Goal: Transaction & Acquisition: Subscribe to service/newsletter

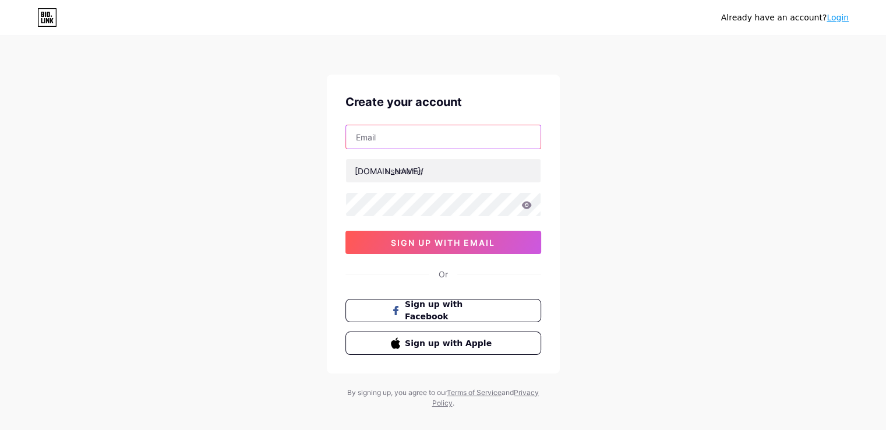
click at [367, 133] on input "text" at bounding box center [443, 136] width 194 height 23
type input "[EMAIL_ADDRESS][DOMAIN_NAME]"
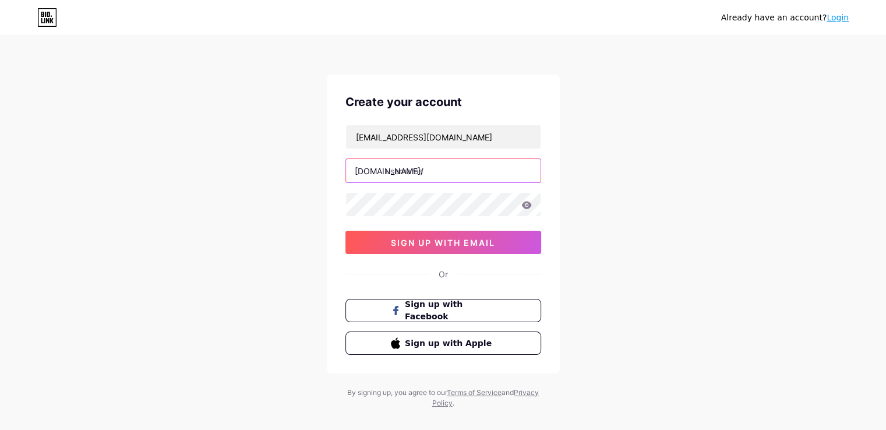
click at [411, 171] on input "text" at bounding box center [443, 170] width 194 height 23
type input "elladekar"
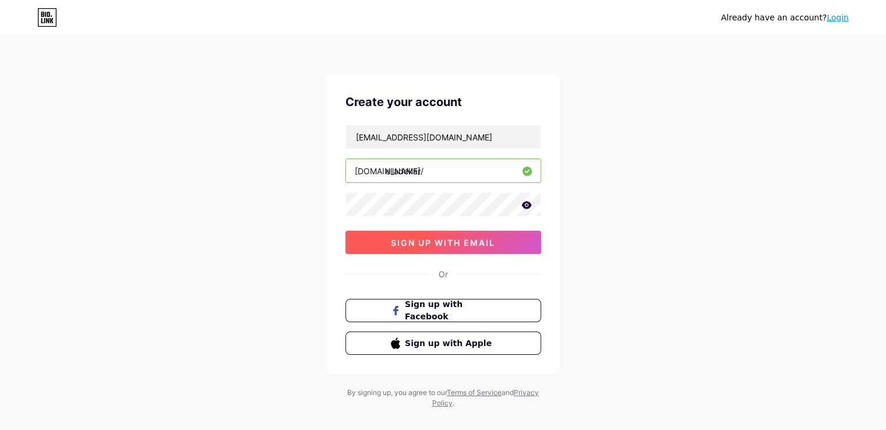
click at [429, 241] on span "sign up with email" at bounding box center [443, 243] width 104 height 10
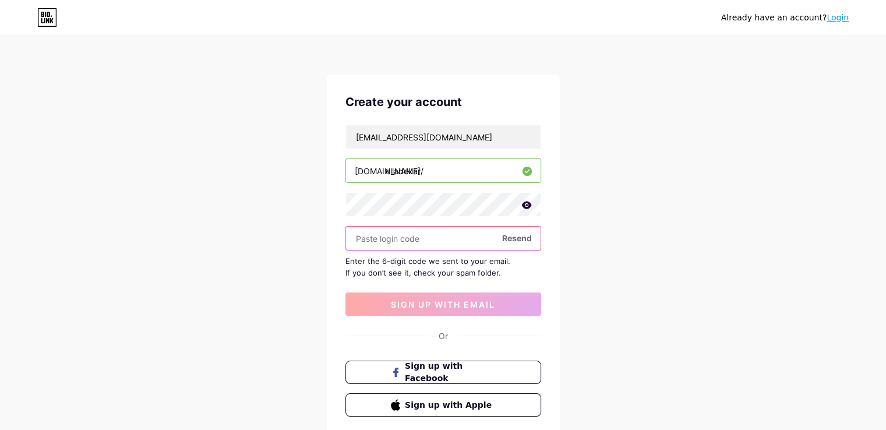
paste input "527344"
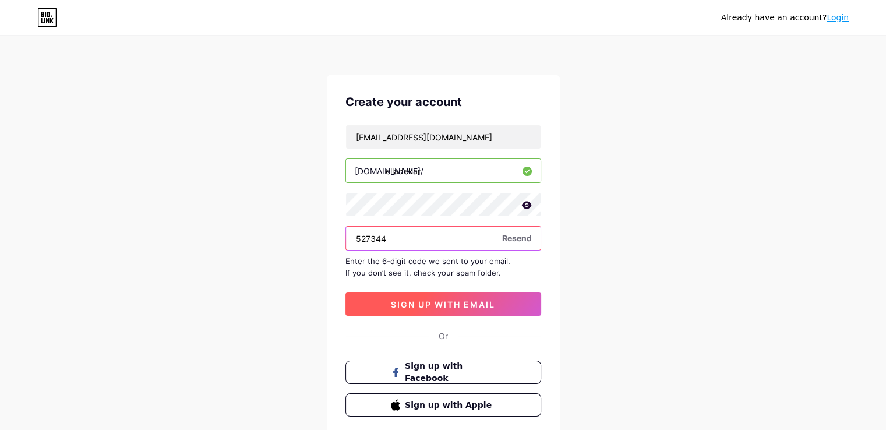
type input "527344"
click at [429, 301] on span "sign up with email" at bounding box center [443, 304] width 104 height 10
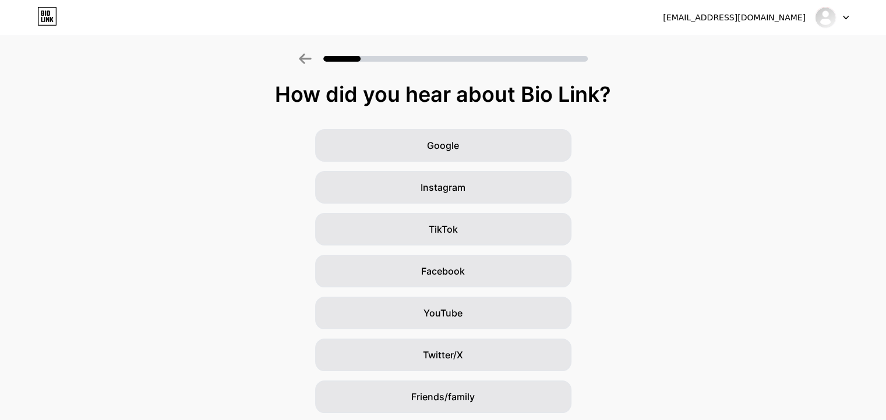
click at [836, 17] on div at bounding box center [832, 17] width 34 height 21
click at [825, 10] on img at bounding box center [825, 17] width 19 height 19
click at [765, 13] on div "[EMAIL_ADDRESS][DOMAIN_NAME]" at bounding box center [734, 18] width 143 height 12
drag, startPoint x: 730, startPoint y: 27, endPoint x: 799, endPoint y: 30, distance: 68.8
click at [730, 26] on div "[EMAIL_ADDRESS][DOMAIN_NAME]" at bounding box center [756, 17] width 186 height 21
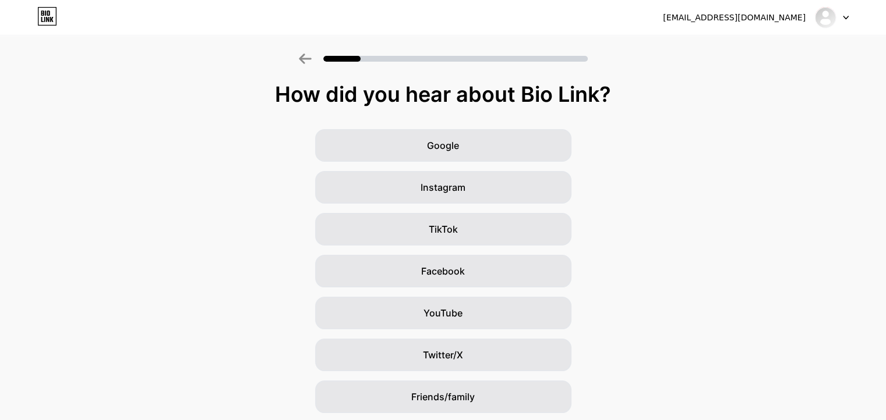
click at [841, 17] on div at bounding box center [832, 17] width 34 height 21
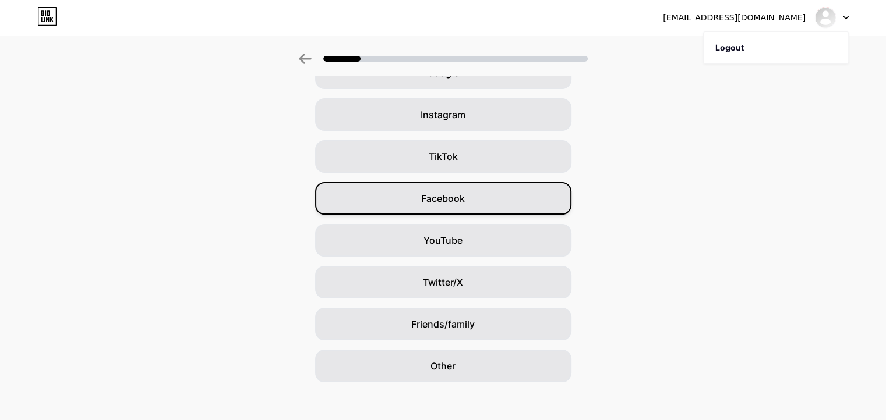
scroll to position [82, 0]
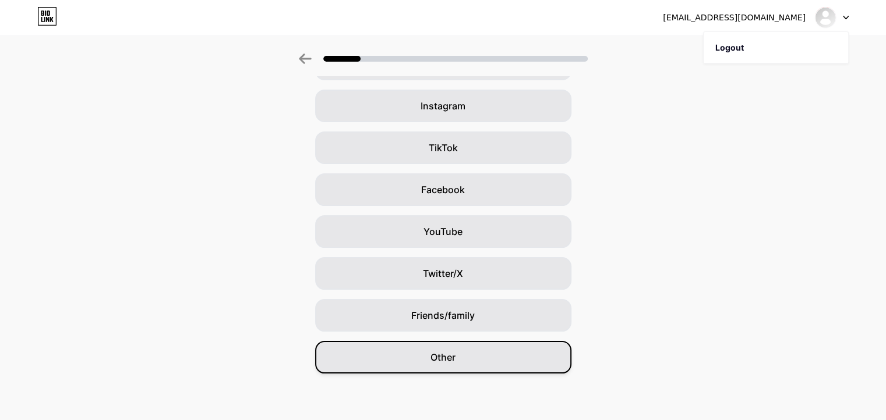
click at [440, 358] on span "Other" at bounding box center [442, 358] width 25 height 14
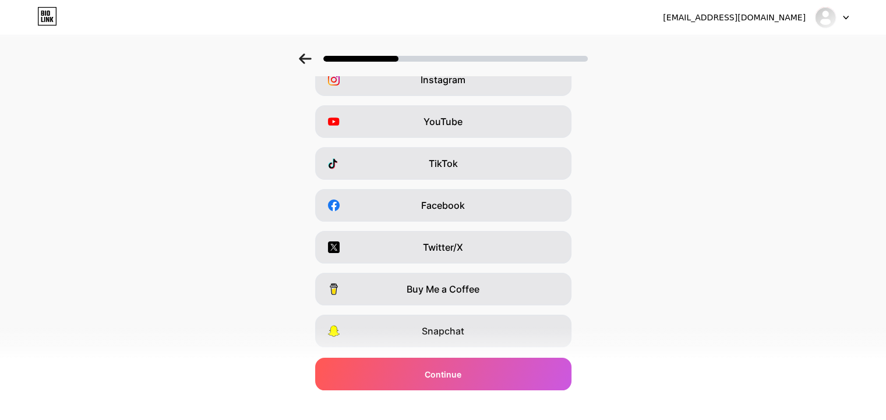
scroll to position [140, 0]
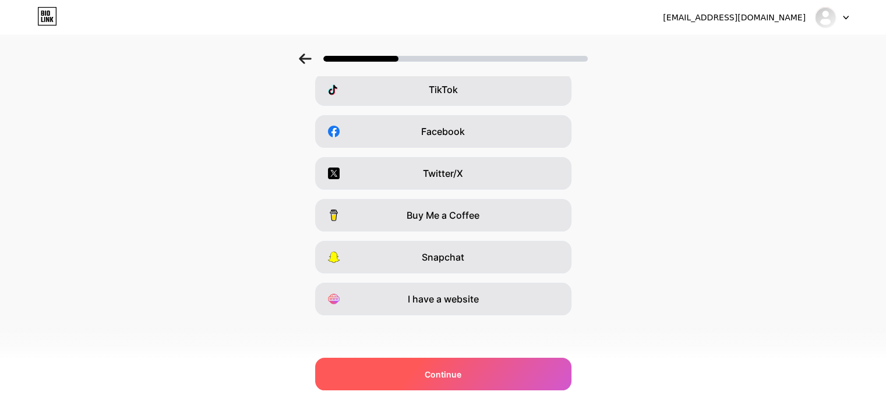
click at [461, 378] on span "Continue" at bounding box center [443, 375] width 37 height 12
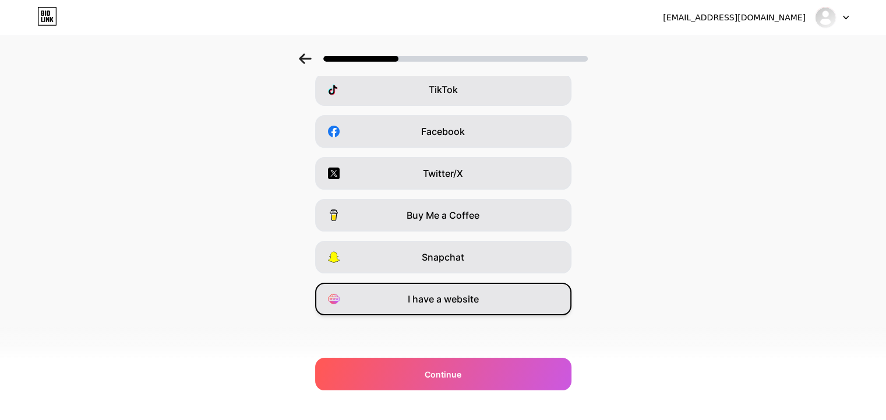
click at [452, 294] on span "I have a website" at bounding box center [443, 299] width 71 height 14
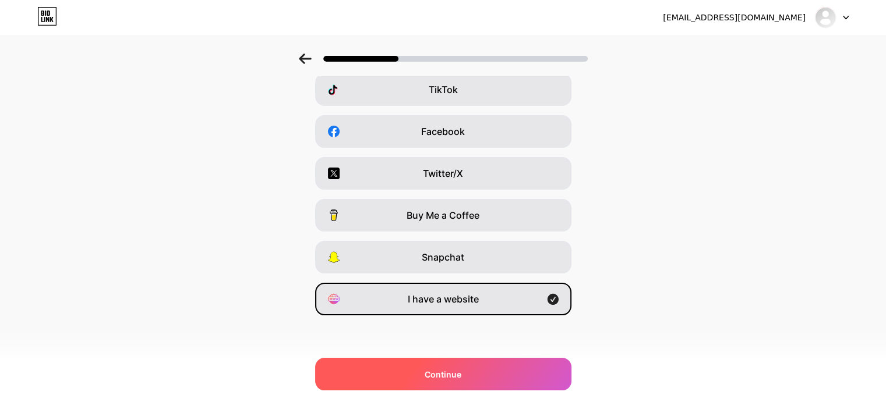
click at [453, 371] on span "Continue" at bounding box center [443, 375] width 37 height 12
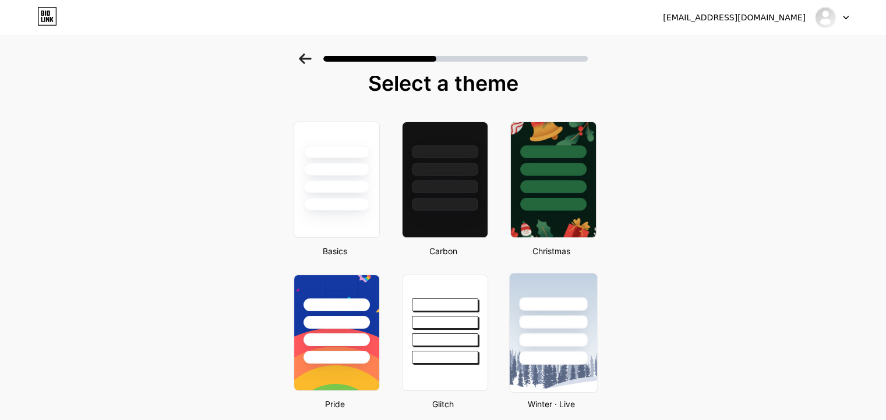
scroll to position [0, 0]
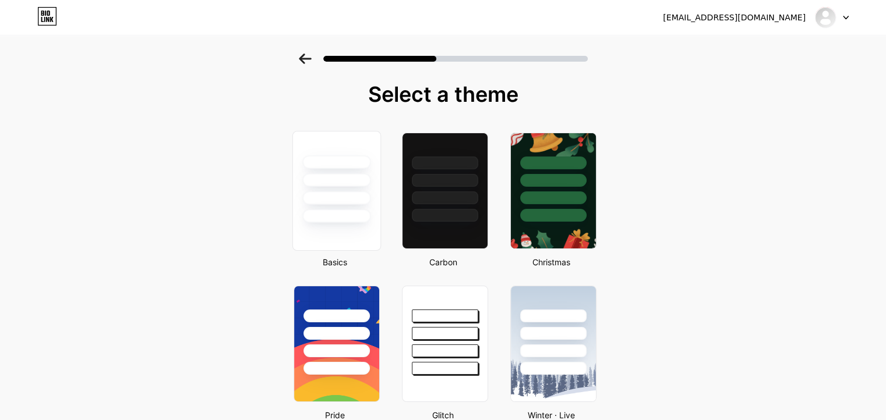
click at [346, 205] on div at bounding box center [335, 177] width 87 height 91
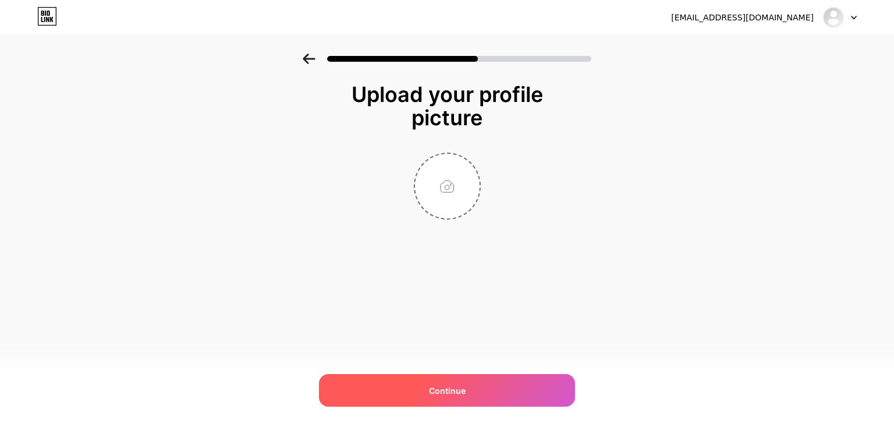
click at [461, 390] on span "Continue" at bounding box center [447, 390] width 37 height 12
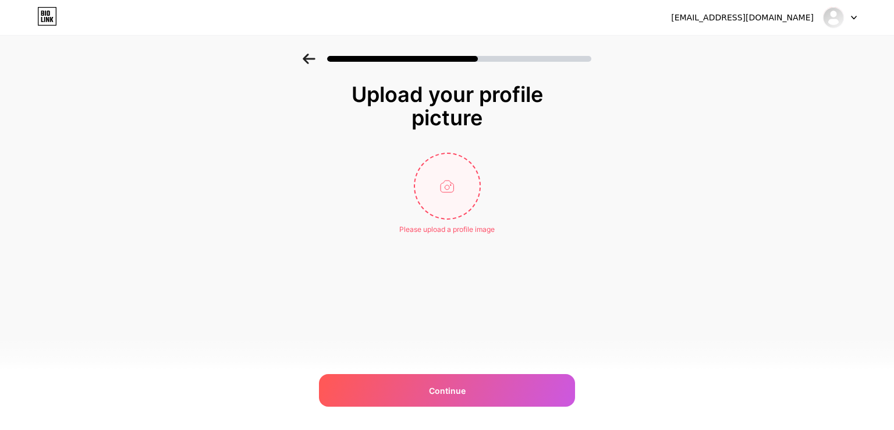
click at [451, 168] on input "file" at bounding box center [447, 186] width 65 height 65
type input "C:\fakepath\istockphoto-936722270-612x612.jpg"
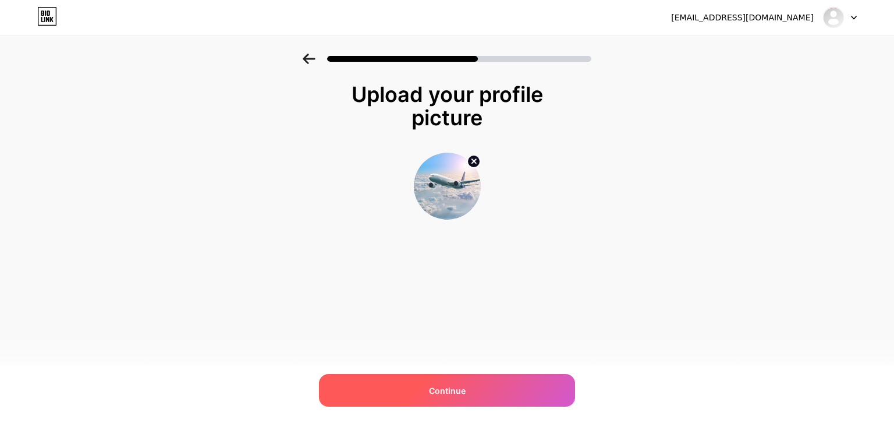
click at [462, 394] on span "Continue" at bounding box center [447, 390] width 37 height 12
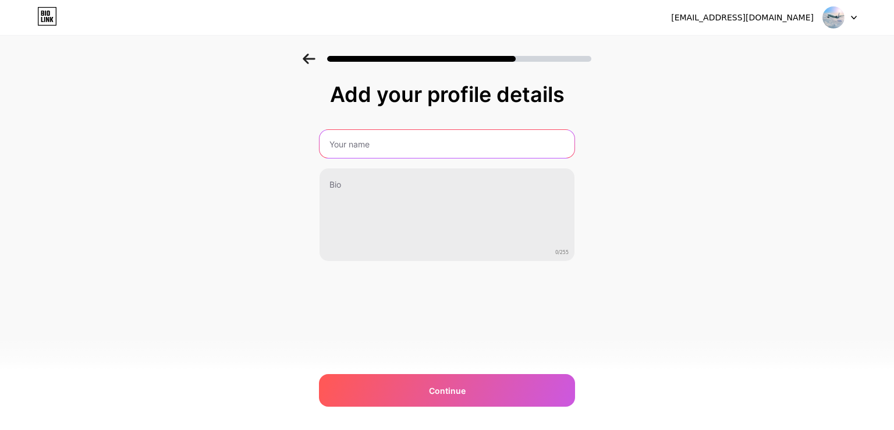
click at [360, 147] on input "text" at bounding box center [447, 144] width 255 height 28
type input "elladekar"
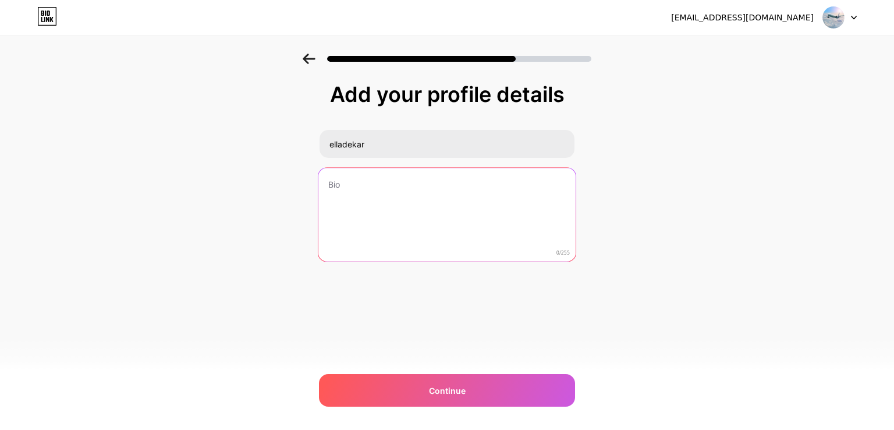
click at [372, 181] on textarea at bounding box center [447, 215] width 257 height 95
paste textarea "The United Airlines Singapore Office is a reliable support center for travelers…"
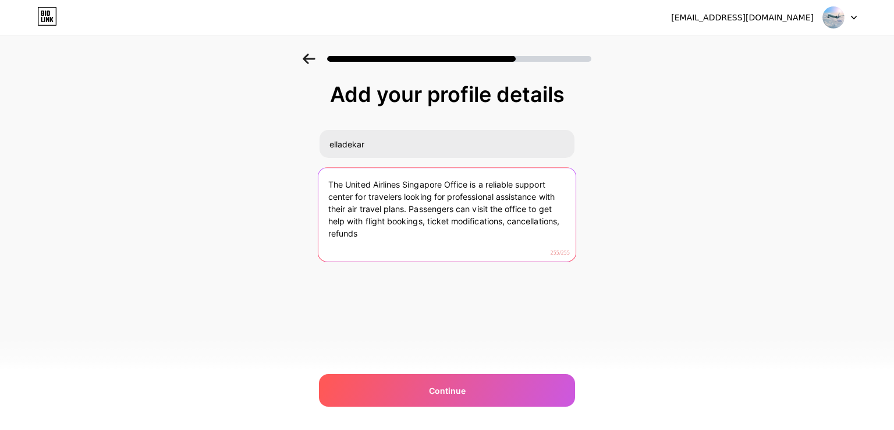
drag, startPoint x: 408, startPoint y: 208, endPoint x: 412, endPoint y: 238, distance: 29.3
click at [412, 238] on textarea "The United Airlines Singapore Office is a reliable support center for travelers…" at bounding box center [447, 215] width 257 height 95
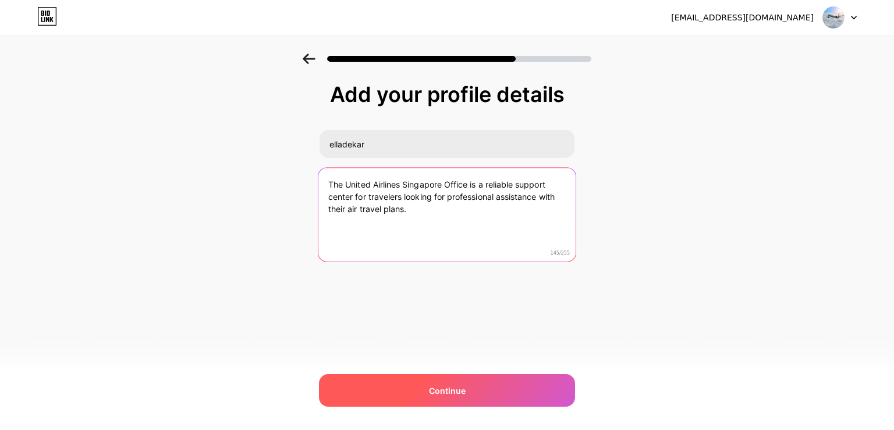
type textarea "The United Airlines Singapore Office is a reliable support center for travelers…"
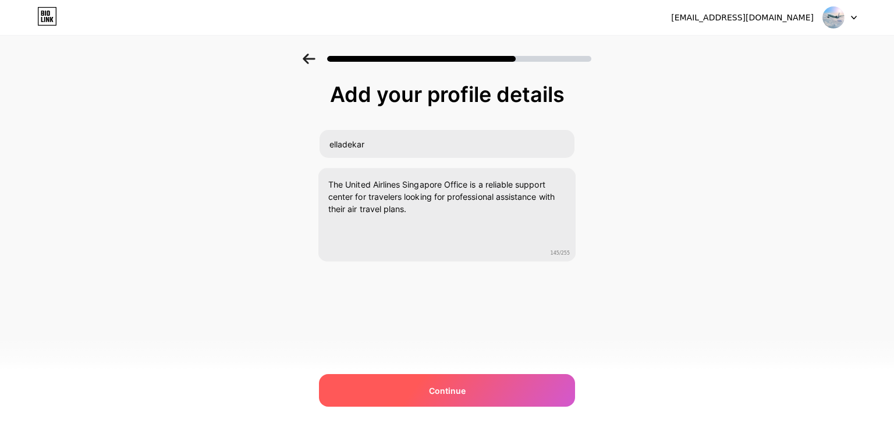
click at [446, 385] on span "Continue" at bounding box center [447, 390] width 37 height 12
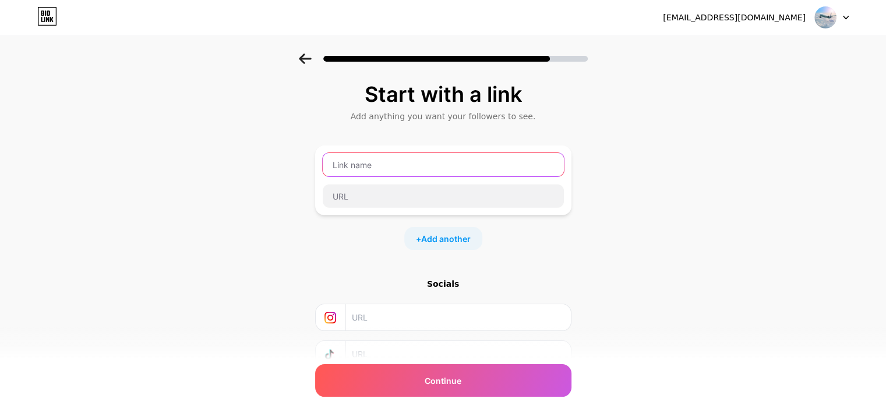
click at [354, 162] on input "text" at bounding box center [443, 164] width 241 height 23
paste input "United Airlines Singapore Office"
type input "United Airlines Singapore Office"
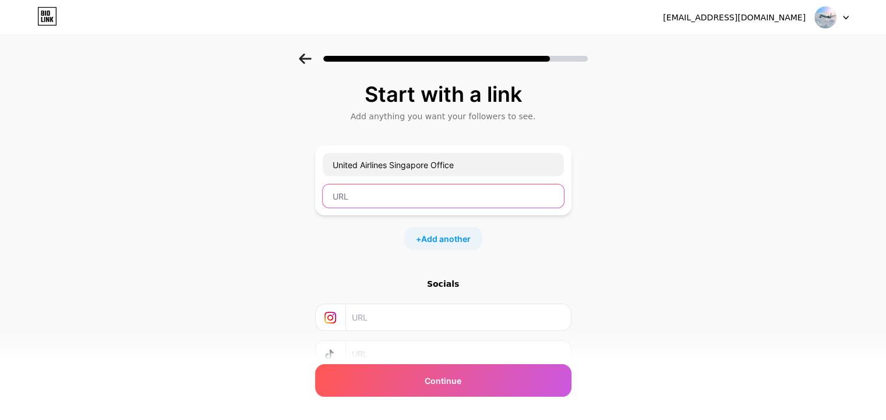
click at [359, 192] on input "text" at bounding box center [443, 196] width 241 height 23
paste input "https://www.allofficeguide.com/united-airlines/united-airlines-singapore-office/"
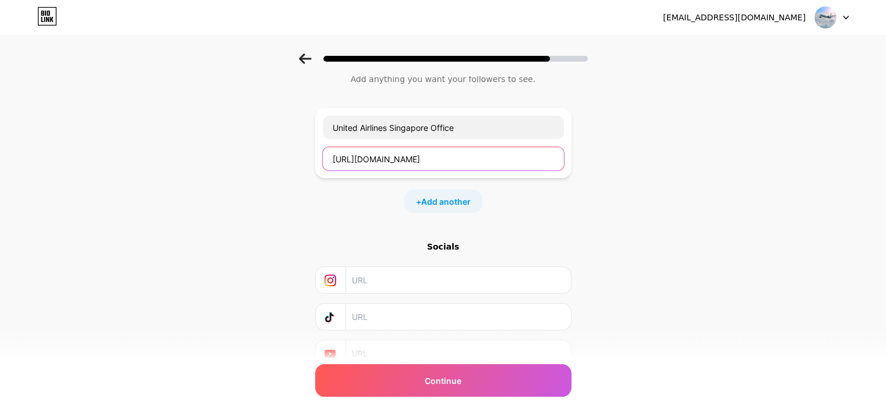
scroll to position [87, 0]
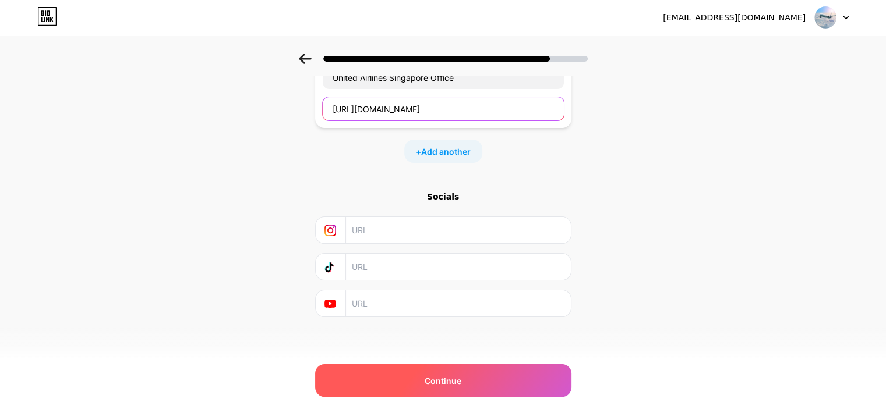
type input "https://www.allofficeguide.com/united-airlines/united-airlines-singapore-office/"
click at [445, 387] on span "Continue" at bounding box center [443, 381] width 37 height 12
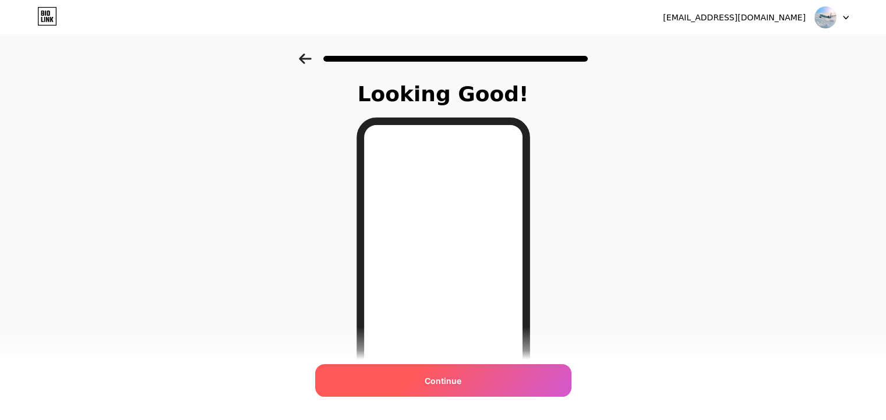
click at [444, 386] on span "Continue" at bounding box center [443, 381] width 37 height 12
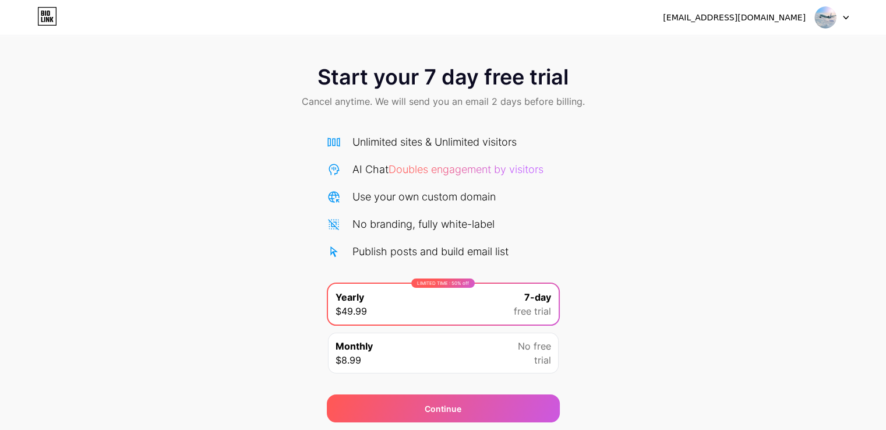
click at [825, 21] on img at bounding box center [825, 17] width 22 height 22
click at [766, 17] on div "[EMAIL_ADDRESS][DOMAIN_NAME]" at bounding box center [734, 18] width 143 height 12
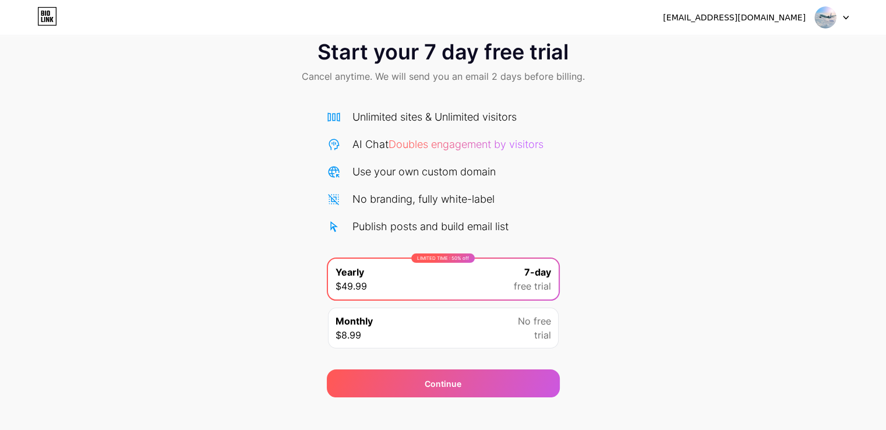
scroll to position [38, 0]
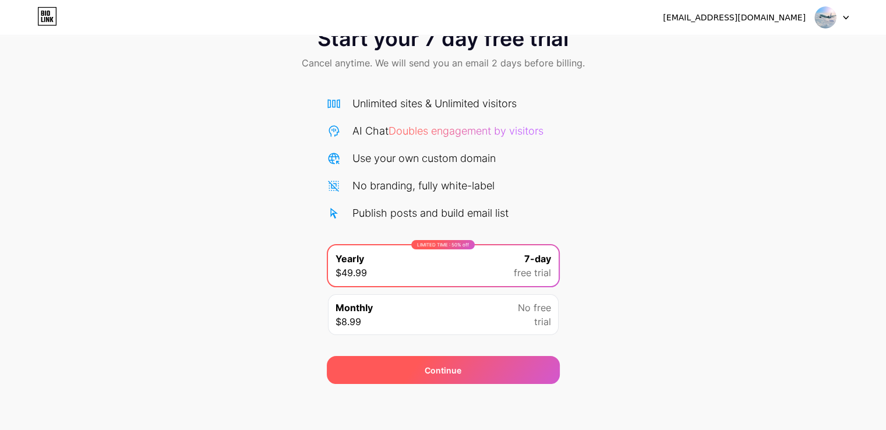
click at [415, 358] on div "Continue" at bounding box center [443, 370] width 233 height 28
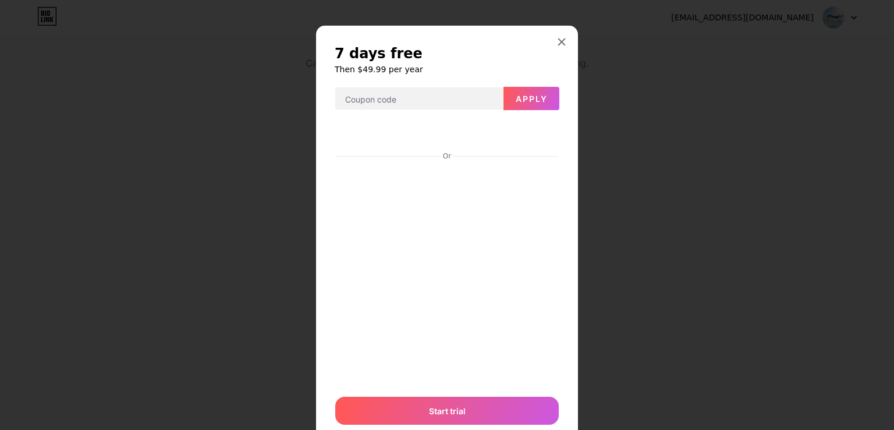
click at [352, 39] on div "7 days free Then $49.99 per year Apply Or Start trial" at bounding box center [447, 235] width 262 height 418
click at [560, 39] on icon at bounding box center [562, 42] width 6 height 6
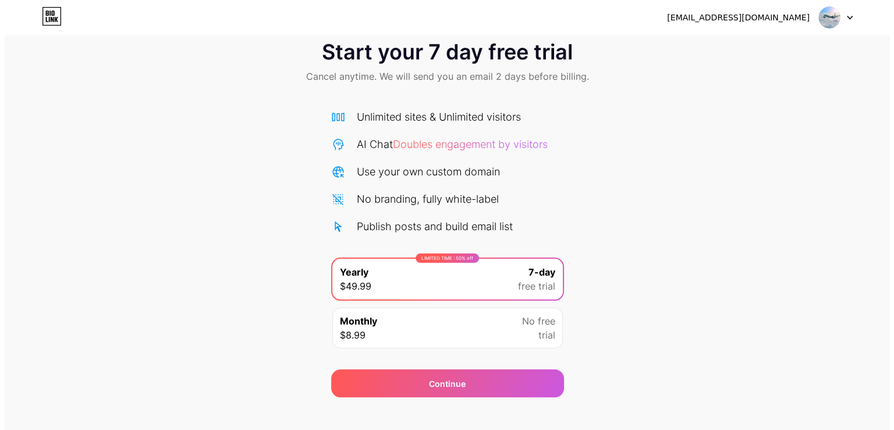
scroll to position [38, 0]
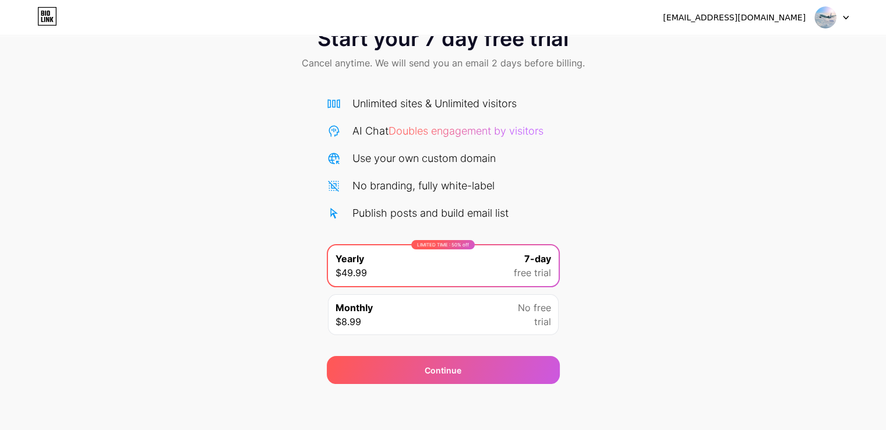
click at [390, 319] on div "Monthly $8.99 No free trial" at bounding box center [443, 314] width 231 height 41
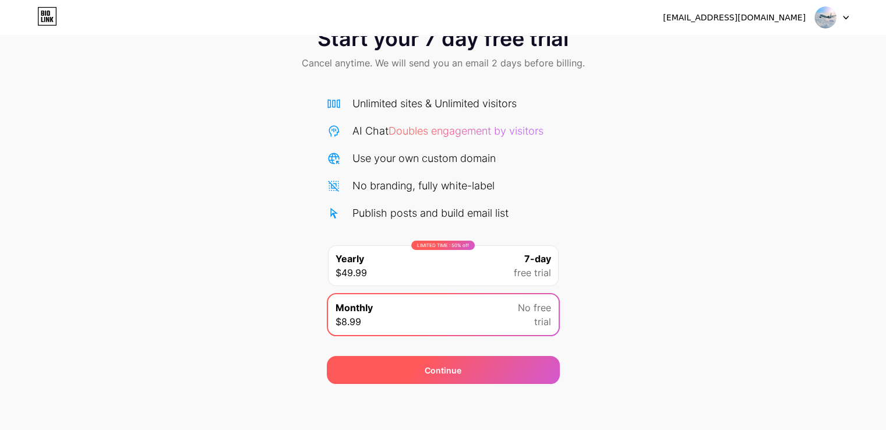
click at [421, 369] on div "Continue" at bounding box center [443, 370] width 233 height 28
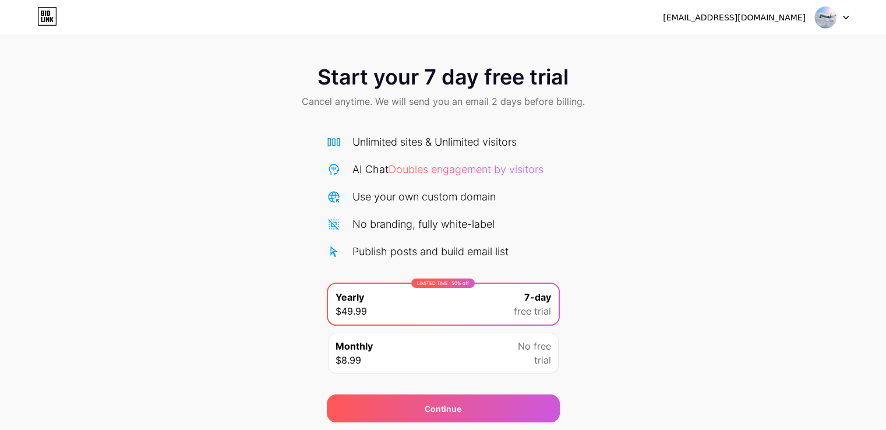
click at [834, 20] on img at bounding box center [825, 17] width 22 height 22
click at [741, 17] on div "[EMAIL_ADDRESS][DOMAIN_NAME]" at bounding box center [734, 18] width 143 height 12
click at [822, 22] on img at bounding box center [825, 17] width 22 height 22
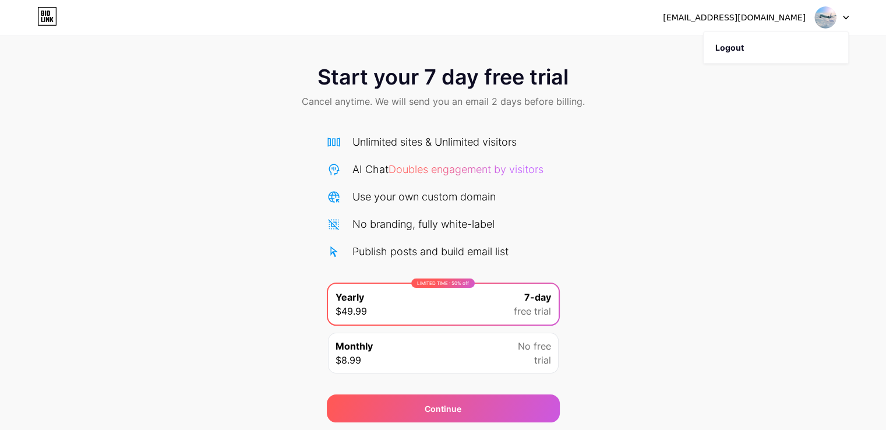
click at [763, 29] on div "elladekar3@gmail.com Logout" at bounding box center [443, 17] width 886 height 35
click at [768, 12] on div "elladekar3@gmail.com" at bounding box center [734, 18] width 143 height 12
click at [768, 13] on div "elladekar3@gmail.com" at bounding box center [734, 18] width 143 height 12
copy div "elladekar3@gmail.com Logout"
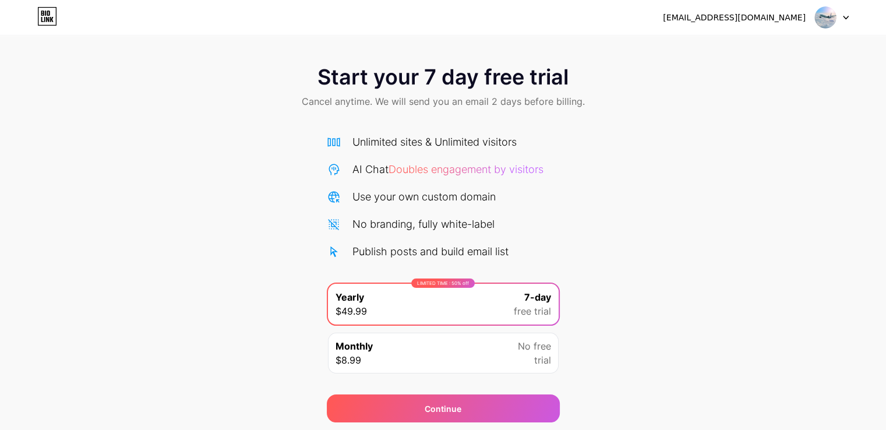
click at [387, 144] on div "Unlimited sites & Unlimited visitors" at bounding box center [434, 142] width 164 height 16
click at [447, 228] on div "No branding, fully white-label" at bounding box center [423, 224] width 142 height 16
click at [40, 19] on icon at bounding box center [47, 16] width 20 height 19
click at [40, 24] on icon at bounding box center [47, 16] width 20 height 19
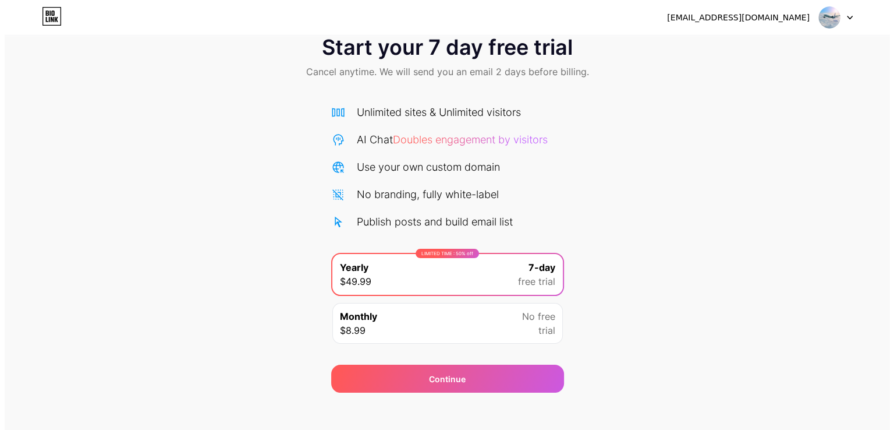
scroll to position [38, 0]
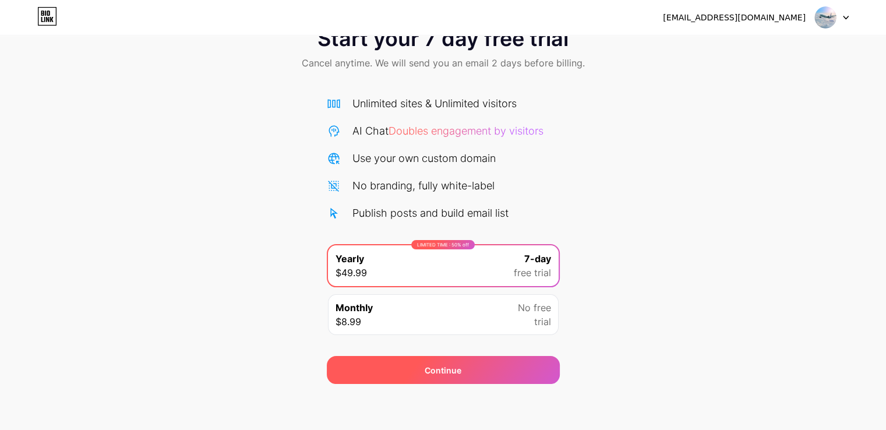
click at [454, 364] on span "Continue" at bounding box center [443, 370] width 37 height 12
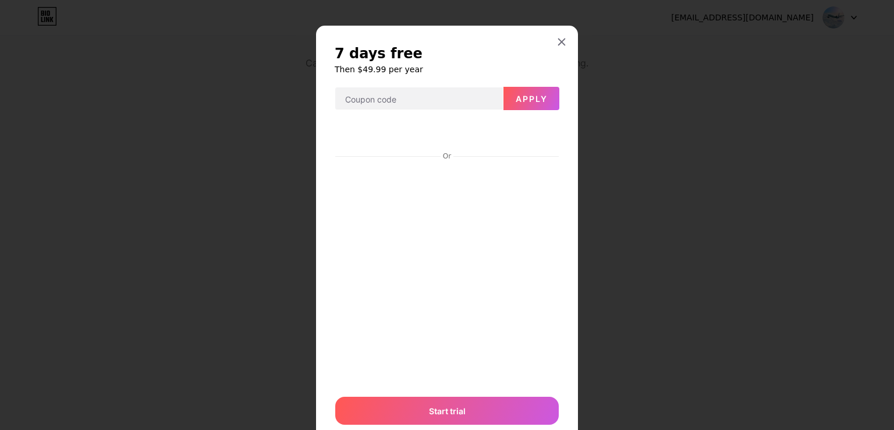
scroll to position [40, 0]
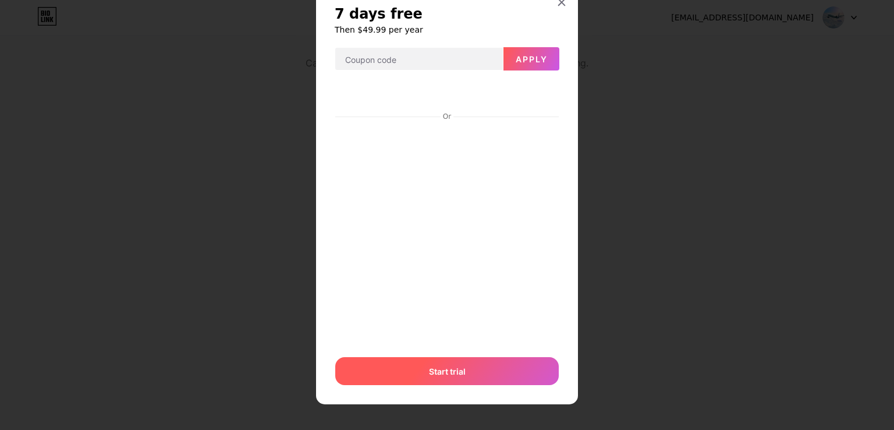
click at [414, 363] on div "Start trial" at bounding box center [447, 371] width 224 height 28
